Goal: Transaction & Acquisition: Purchase product/service

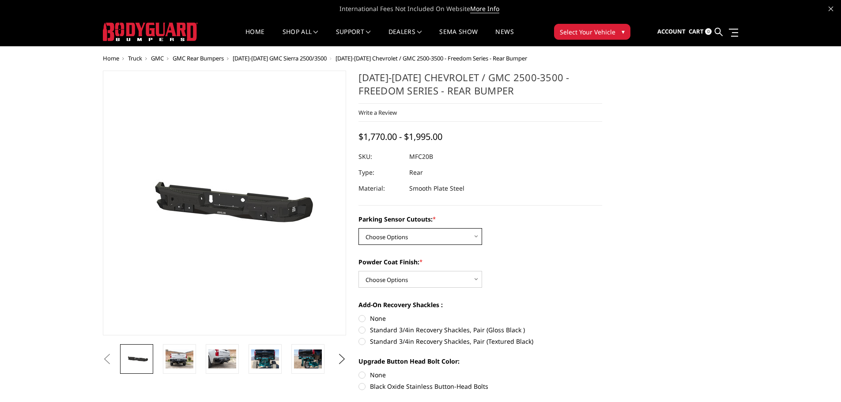
click at [438, 231] on select "Choose Options No - Without Parking Sensor Cutouts Yes - With Parking Sensor Cu…" at bounding box center [420, 236] width 124 height 17
select select "2870"
click at [358, 228] on select "Choose Options No - Without Parking Sensor Cutouts Yes - With Parking Sensor Cu…" at bounding box center [420, 236] width 124 height 17
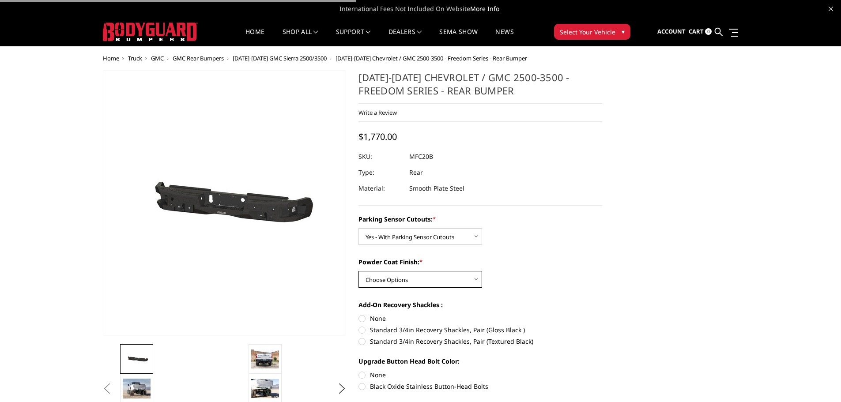
click at [433, 276] on select "Choose Options Bare Metal Texture Black Powder Coat" at bounding box center [420, 279] width 124 height 17
select select "2872"
click at [358, 271] on select "Choose Options Bare Metal Texture Black Powder Coat" at bounding box center [420, 279] width 124 height 17
drag, startPoint x: 439, startPoint y: 156, endPoint x: 410, endPoint y: 156, distance: 28.7
click at [410, 156] on dl "SKU: MFC20BYT UPC: Type: Rear Material: Smooth Plate Steel" at bounding box center [480, 173] width 244 height 48
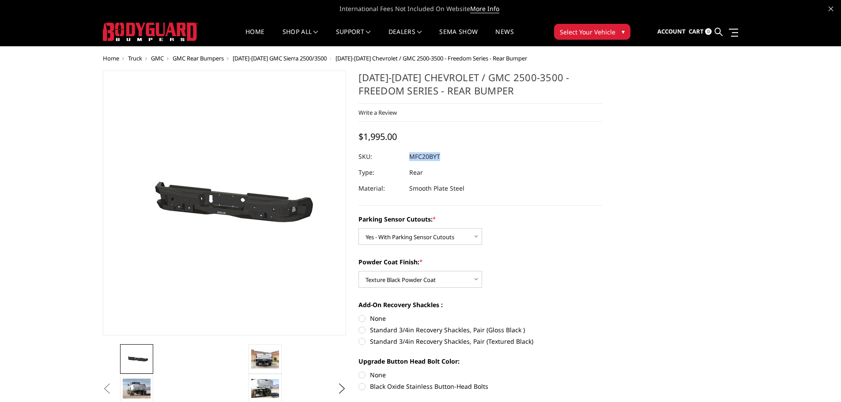
copy dl "MFC20BYT UPC:"
